Goal: Contribute content

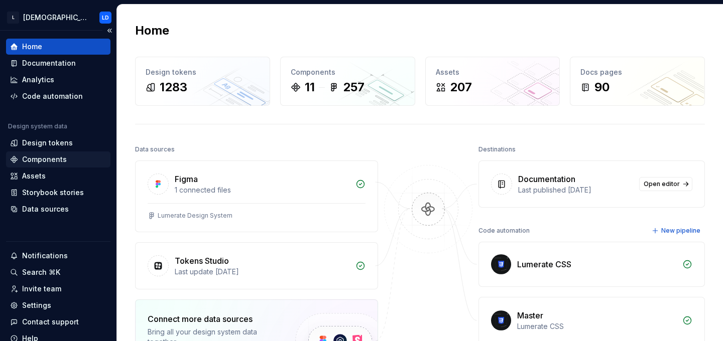
scroll to position [40, 0]
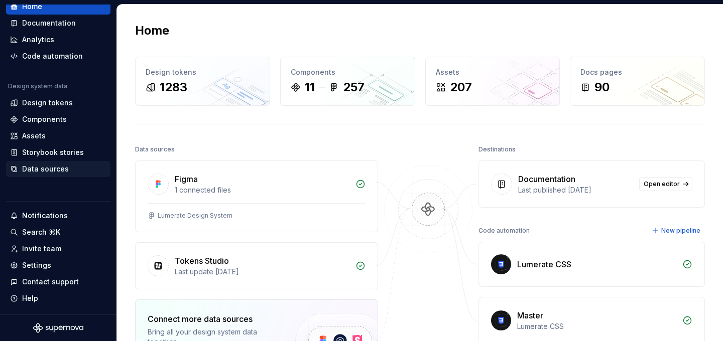
click at [50, 172] on div "Data sources" at bounding box center [45, 169] width 47 height 10
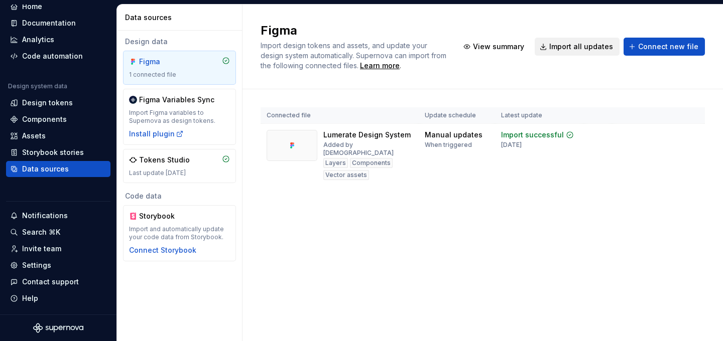
click at [584, 47] on span "Import all updates" at bounding box center [581, 47] width 64 height 10
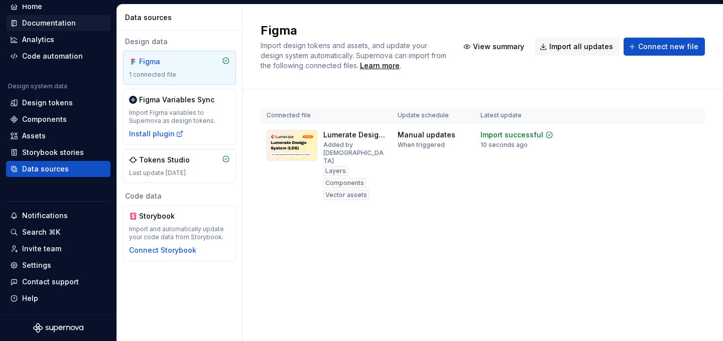
click at [54, 23] on div "Documentation" at bounding box center [49, 23] width 54 height 10
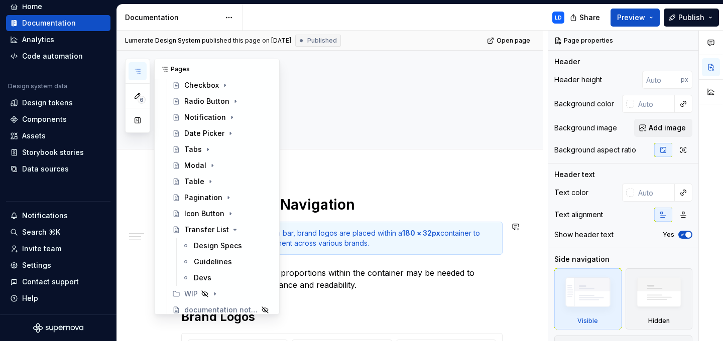
scroll to position [512, 0]
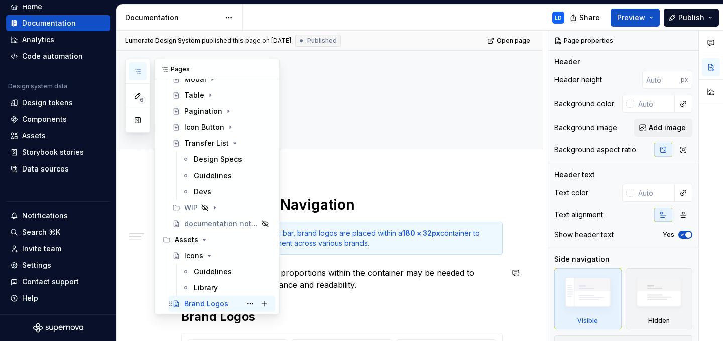
click at [211, 305] on div "Brand Logos" at bounding box center [206, 304] width 44 height 10
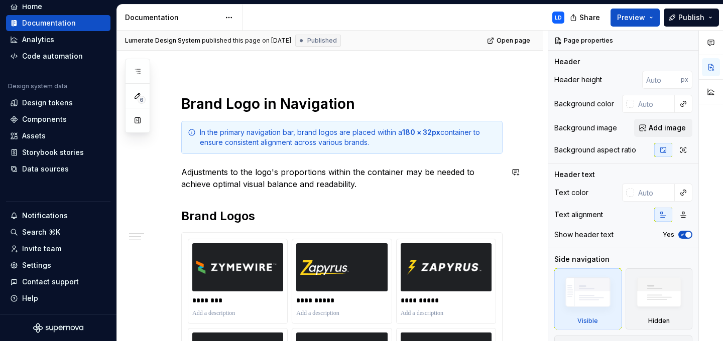
scroll to position [0, 0]
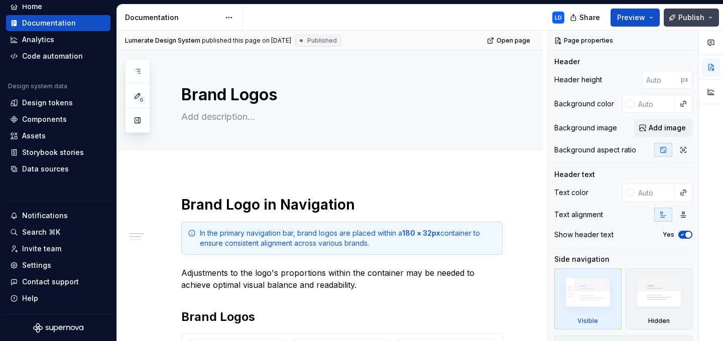
click at [694, 21] on span "Publish" at bounding box center [691, 18] width 26 height 10
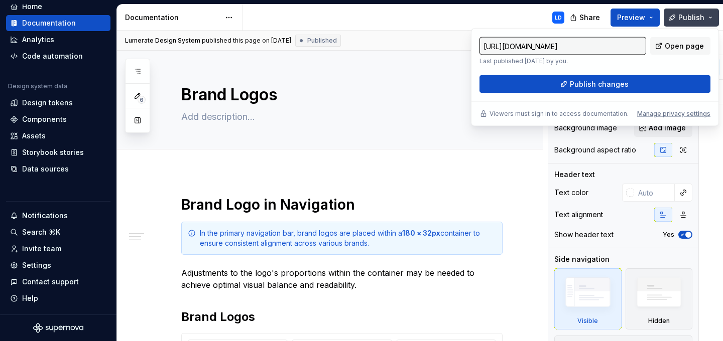
click at [711, 21] on button "Publish" at bounding box center [691, 18] width 55 height 18
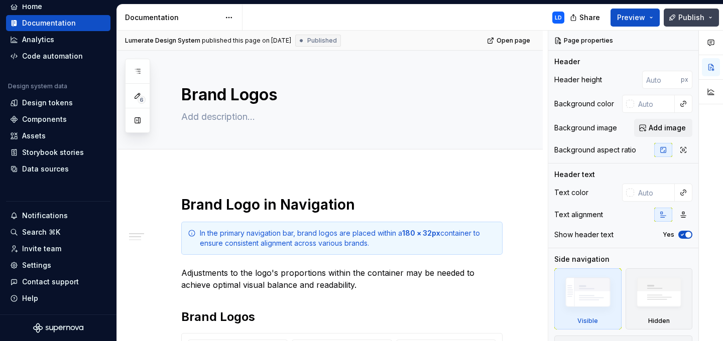
click at [711, 21] on button "Publish" at bounding box center [691, 18] width 55 height 18
click at [406, 10] on div "LD" at bounding box center [408, 18] width 330 height 26
type textarea "*"
click at [352, 204] on h1 "Brand Logo in Navigation" at bounding box center [341, 205] width 321 height 18
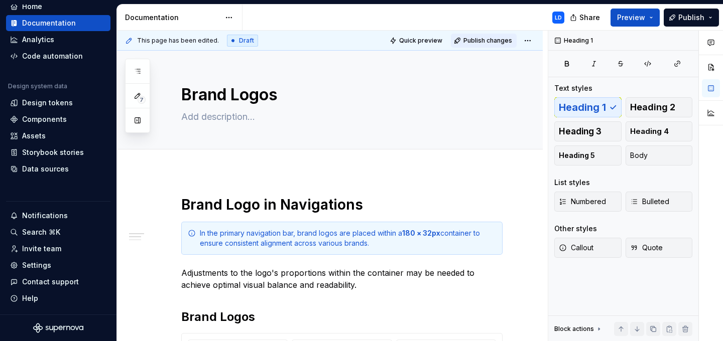
click at [493, 41] on span "Publish changes" at bounding box center [488, 41] width 49 height 8
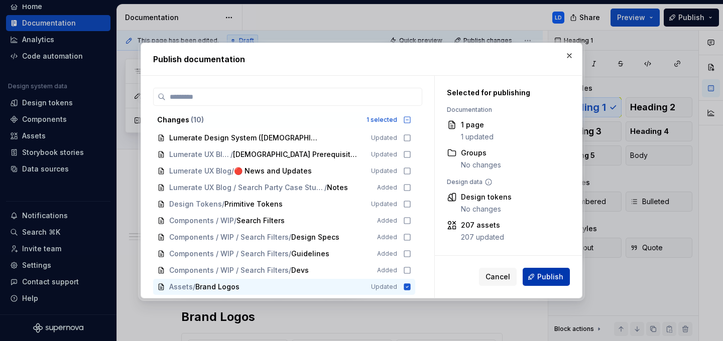
click at [553, 278] on span "Publish" at bounding box center [550, 277] width 26 height 10
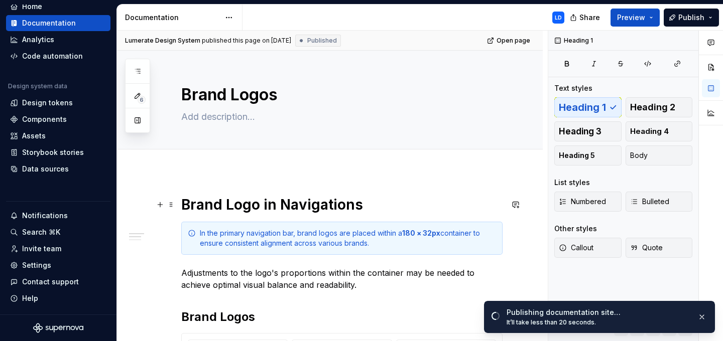
click at [370, 206] on h1 "Brand Logo in Navigations" at bounding box center [341, 205] width 321 height 18
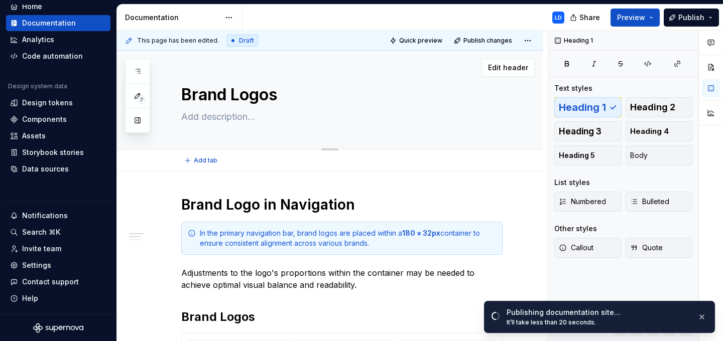
click at [306, 96] on textarea "Brand Logos" at bounding box center [339, 95] width 321 height 24
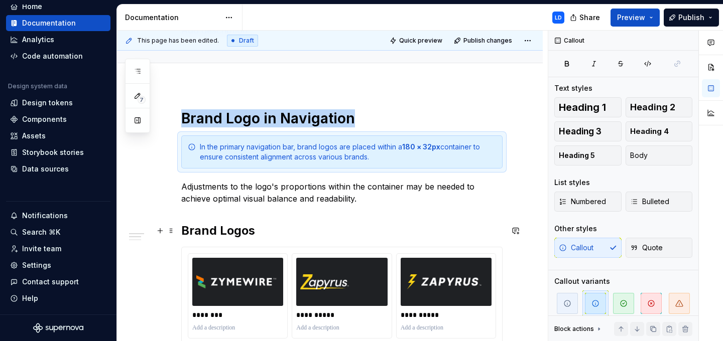
scroll to position [88, 0]
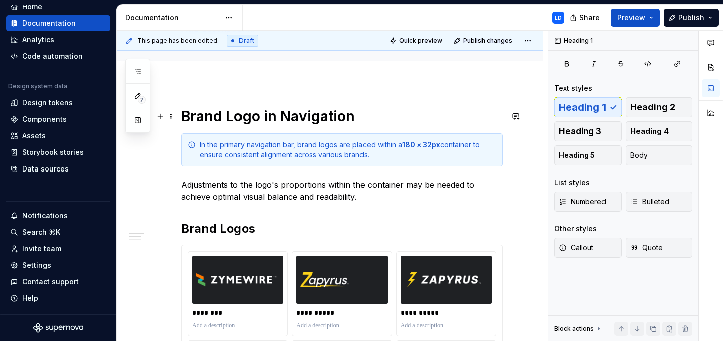
click at [397, 112] on h1 "Brand Logo in Navigation" at bounding box center [341, 116] width 321 height 18
click at [401, 155] on div "In the primary navigation bar, brand logos are placed within a 180 × 32px conta…" at bounding box center [348, 150] width 296 height 20
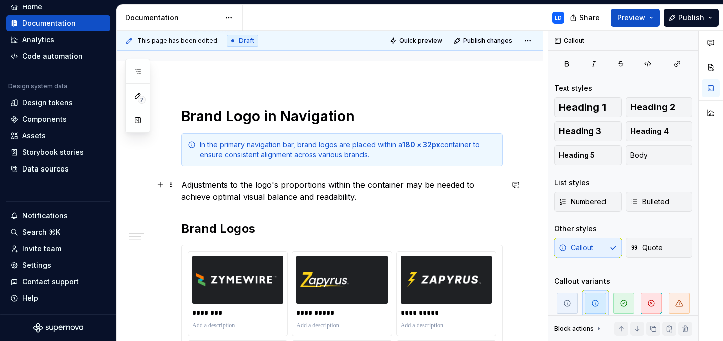
click at [385, 197] on p "Adjustments to the logo's proportions within the container may be needed to ach…" at bounding box center [341, 191] width 321 height 24
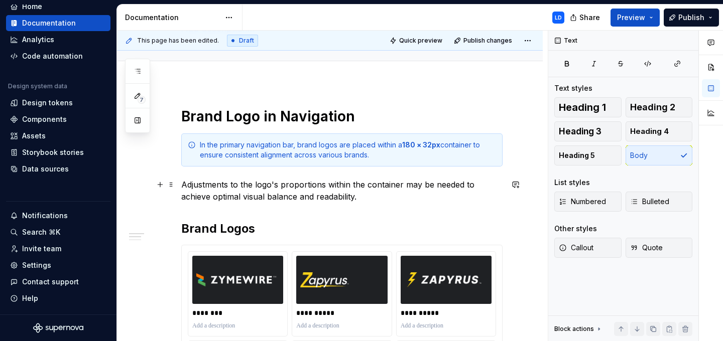
scroll to position [99, 0]
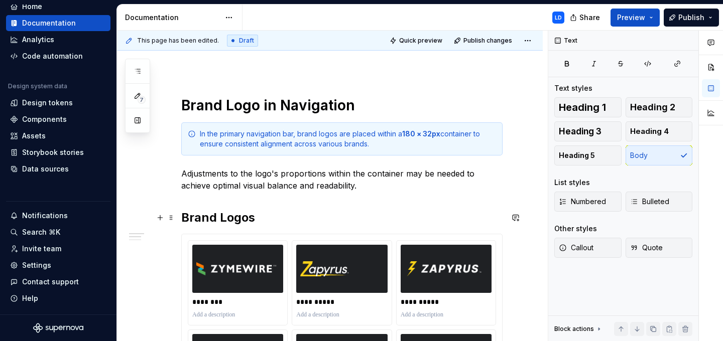
click at [369, 214] on h2 "Brand Logos" at bounding box center [341, 218] width 321 height 16
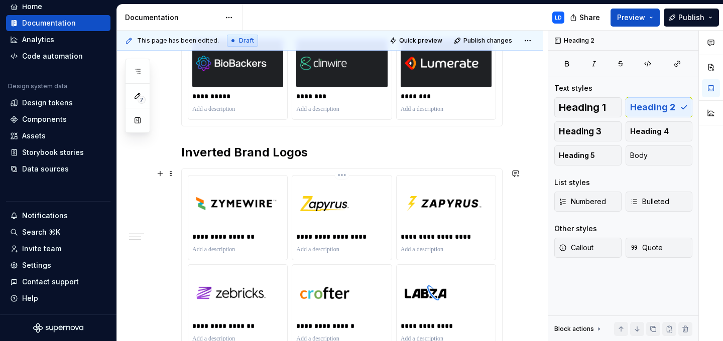
scroll to position [480, 0]
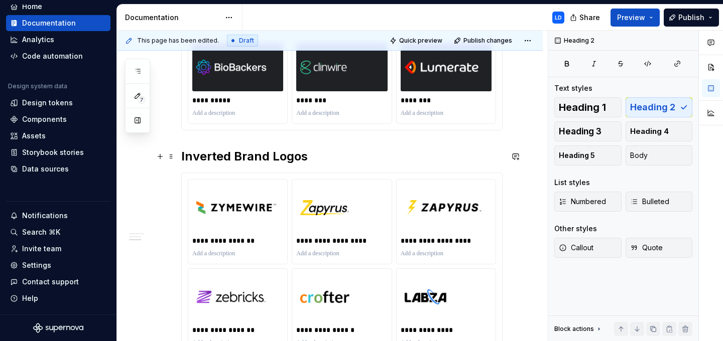
click at [349, 161] on h2 "Inverted Brand Logos" at bounding box center [341, 157] width 321 height 16
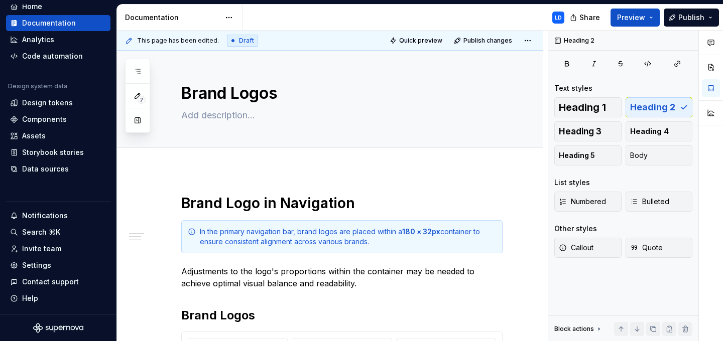
scroll to position [0, 0]
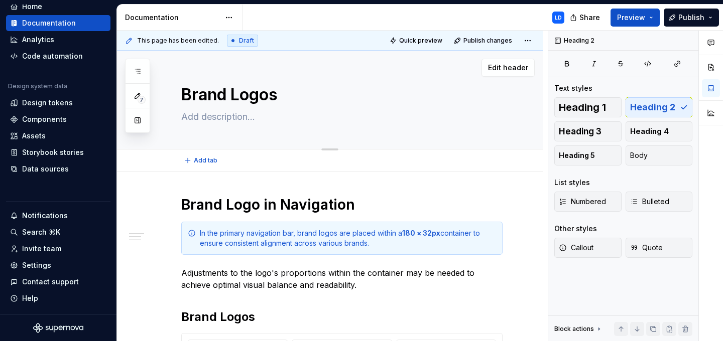
click at [352, 102] on textarea "Brand Logos" at bounding box center [339, 95] width 321 height 24
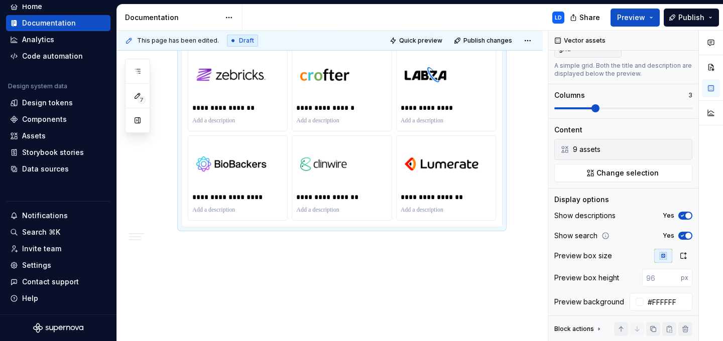
scroll to position [622, 0]
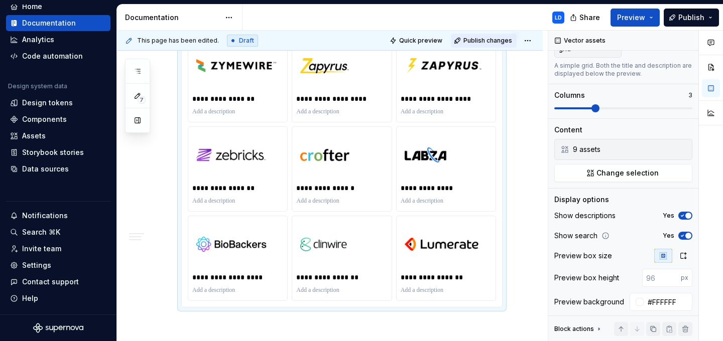
click at [500, 41] on span "Publish changes" at bounding box center [488, 41] width 49 height 8
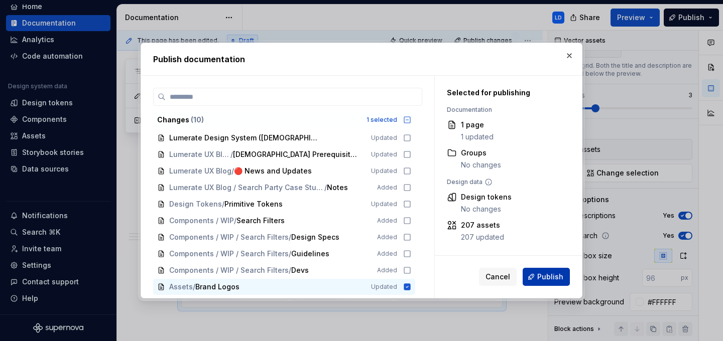
click at [541, 277] on span "Publish" at bounding box center [550, 277] width 26 height 10
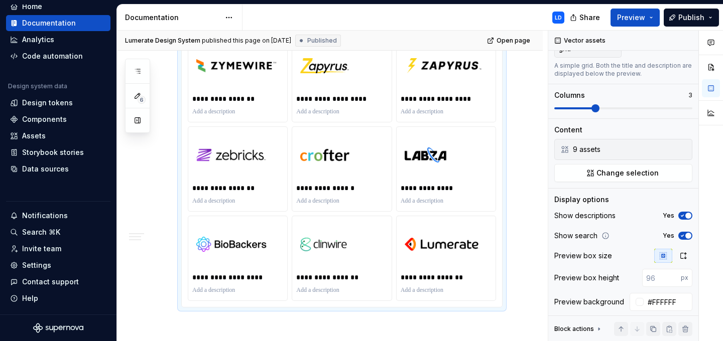
type textarea "*"
